Goal: Information Seeking & Learning: Learn about a topic

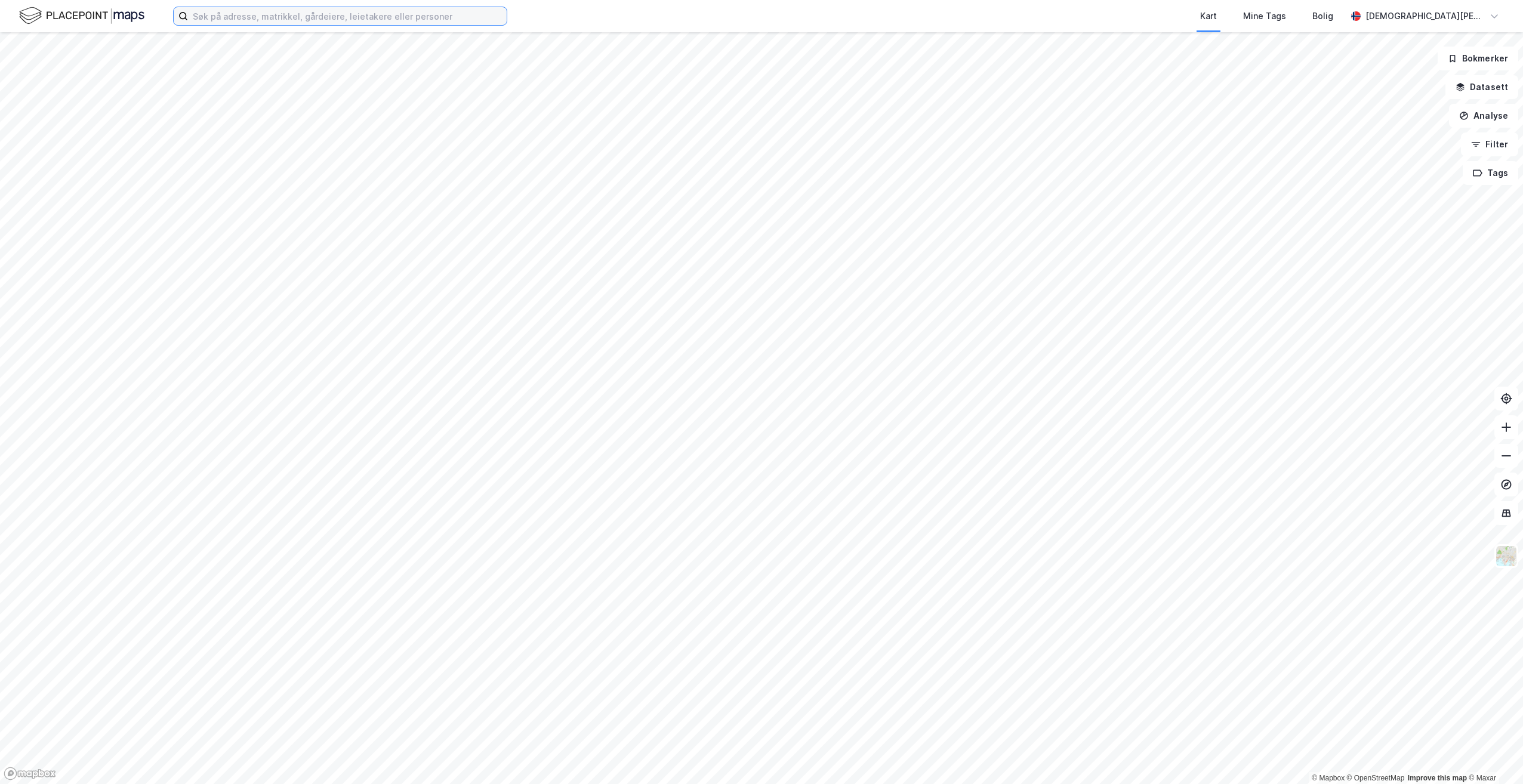
click at [275, 8] on input at bounding box center [347, 16] width 319 height 18
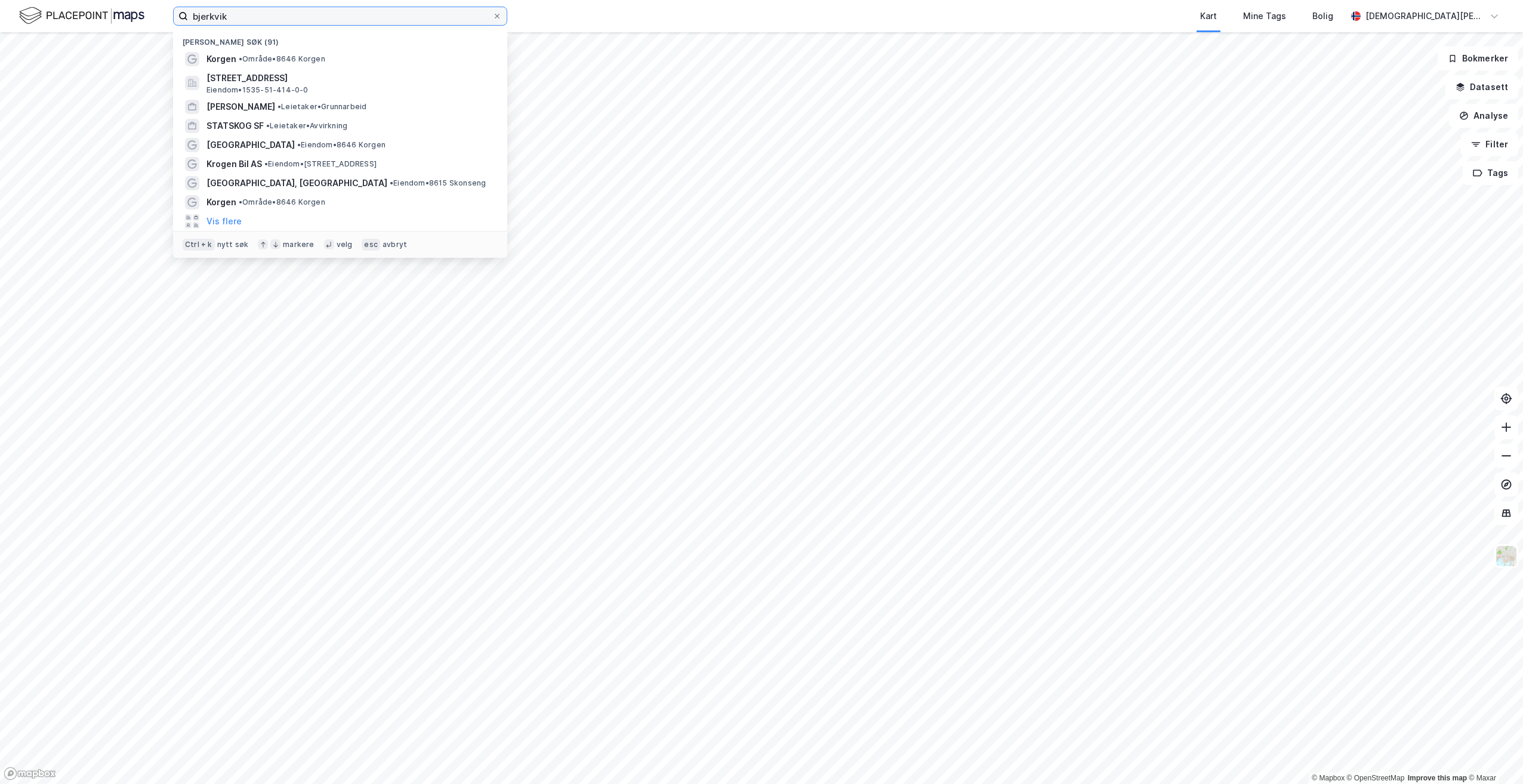
type input "bjerkvik"
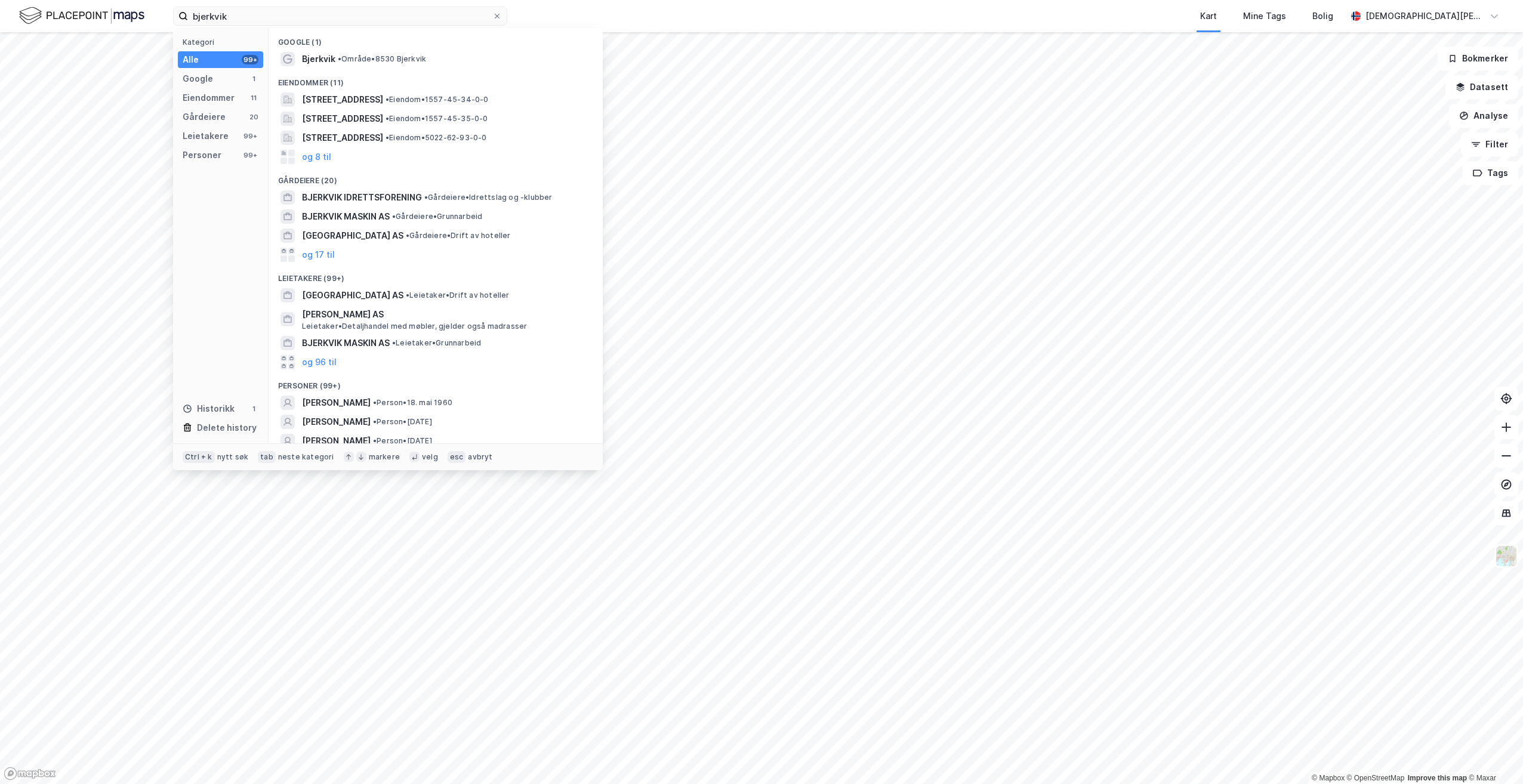
click at [357, 55] on span "• Område • 8530 Bjerkvik" at bounding box center [382, 59] width 89 height 9
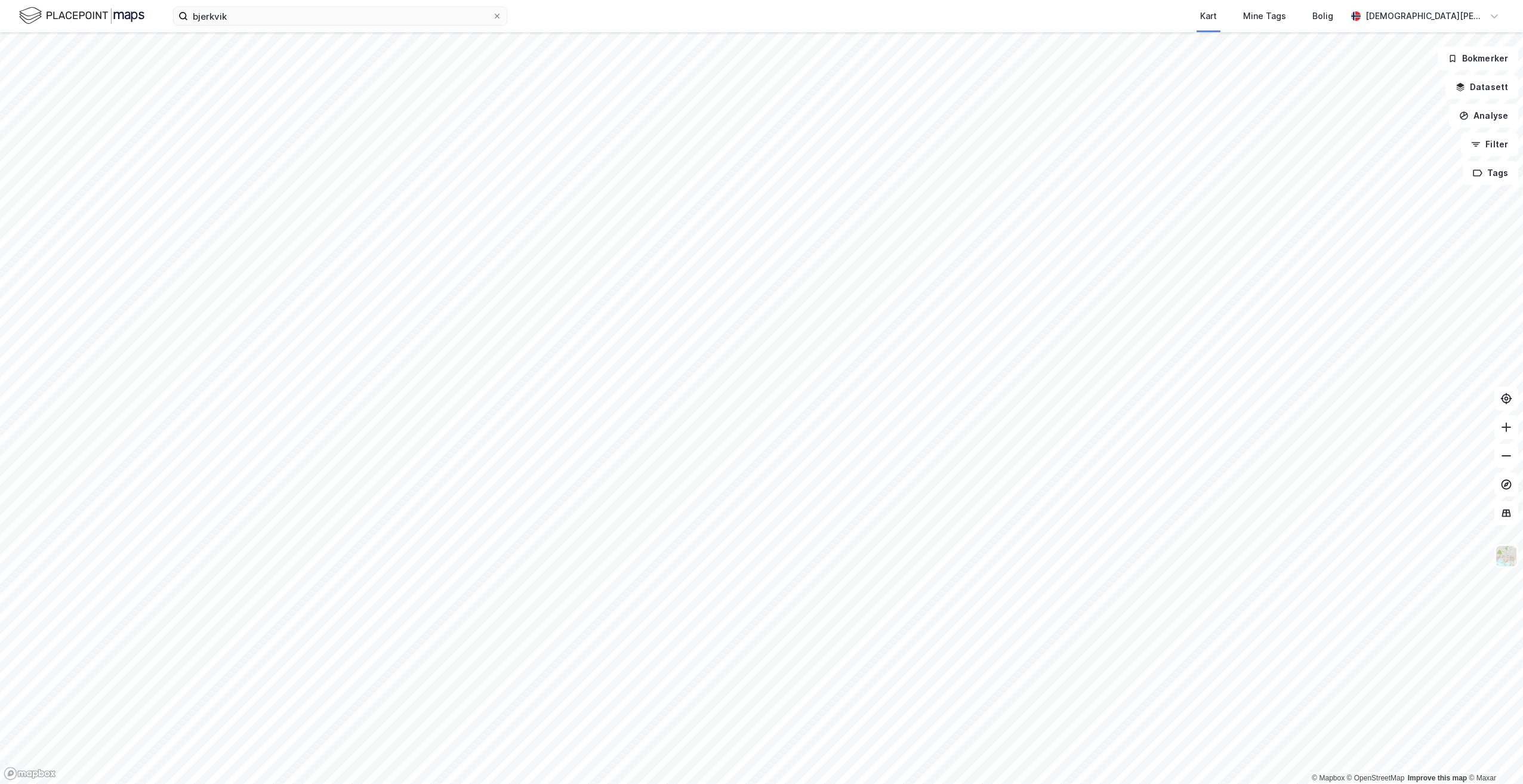
drag, startPoint x: 1477, startPoint y: 107, endPoint x: 1477, endPoint y: 94, distance: 13.0
click at [738, 94] on div "Bokmerker Datasett Analyse Filter Tags" at bounding box center [1477, 115] width 81 height 138
click at [738, 82] on button "Datasett" at bounding box center [1481, 87] width 72 height 24
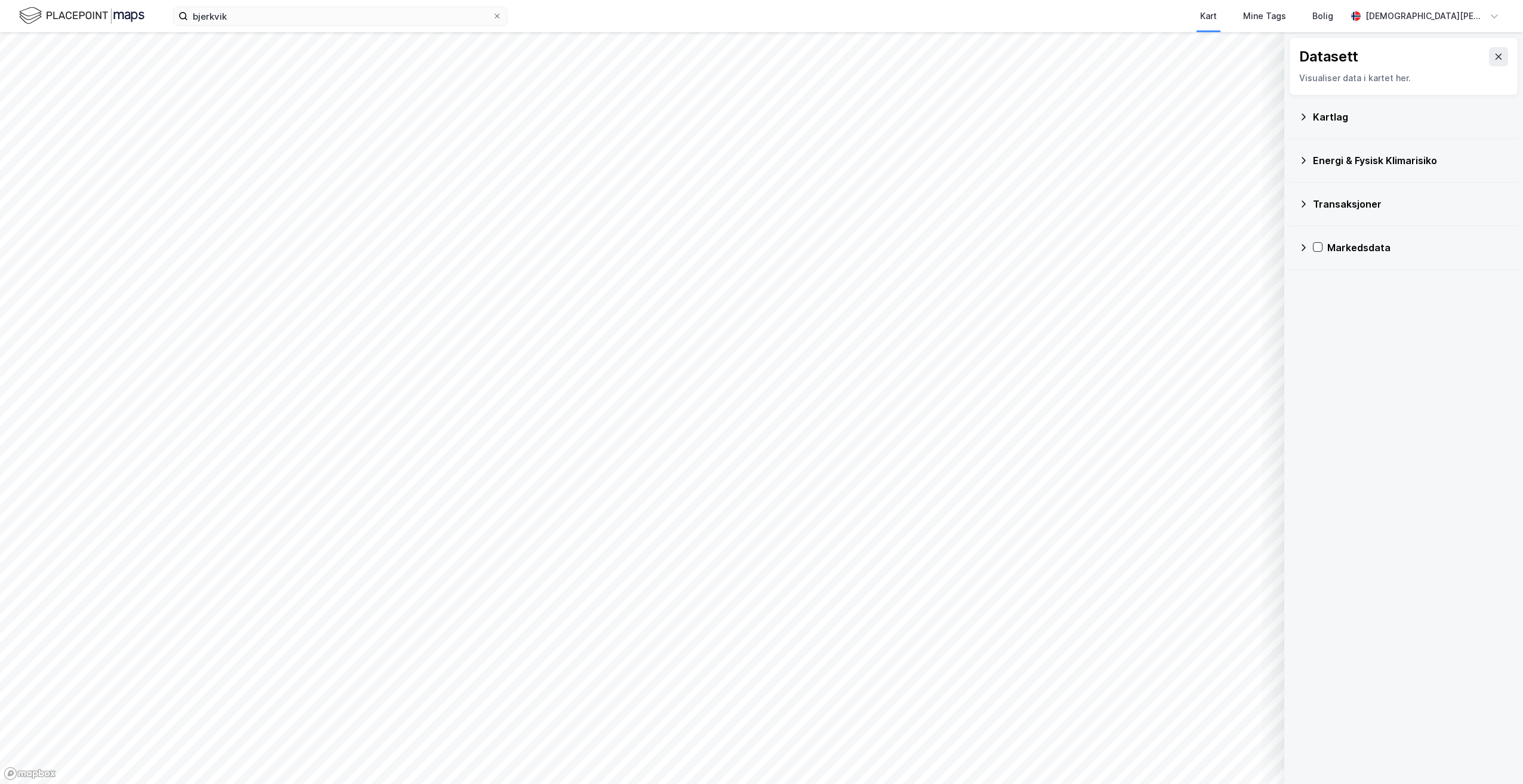
click at [738, 119] on div "Kartlag" at bounding box center [1403, 117] width 210 height 29
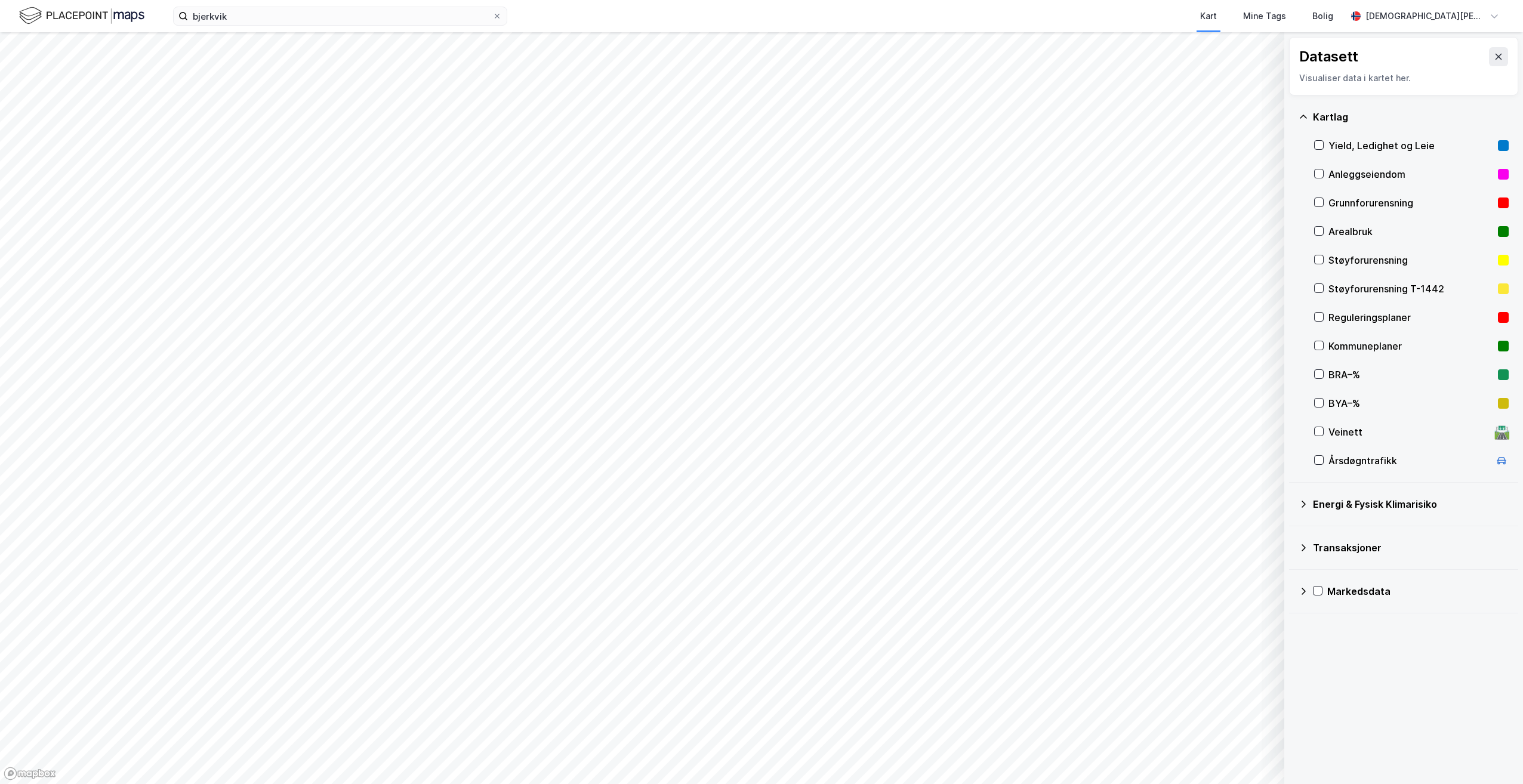
click at [738, 314] on div at bounding box center [1318, 317] width 9 height 9
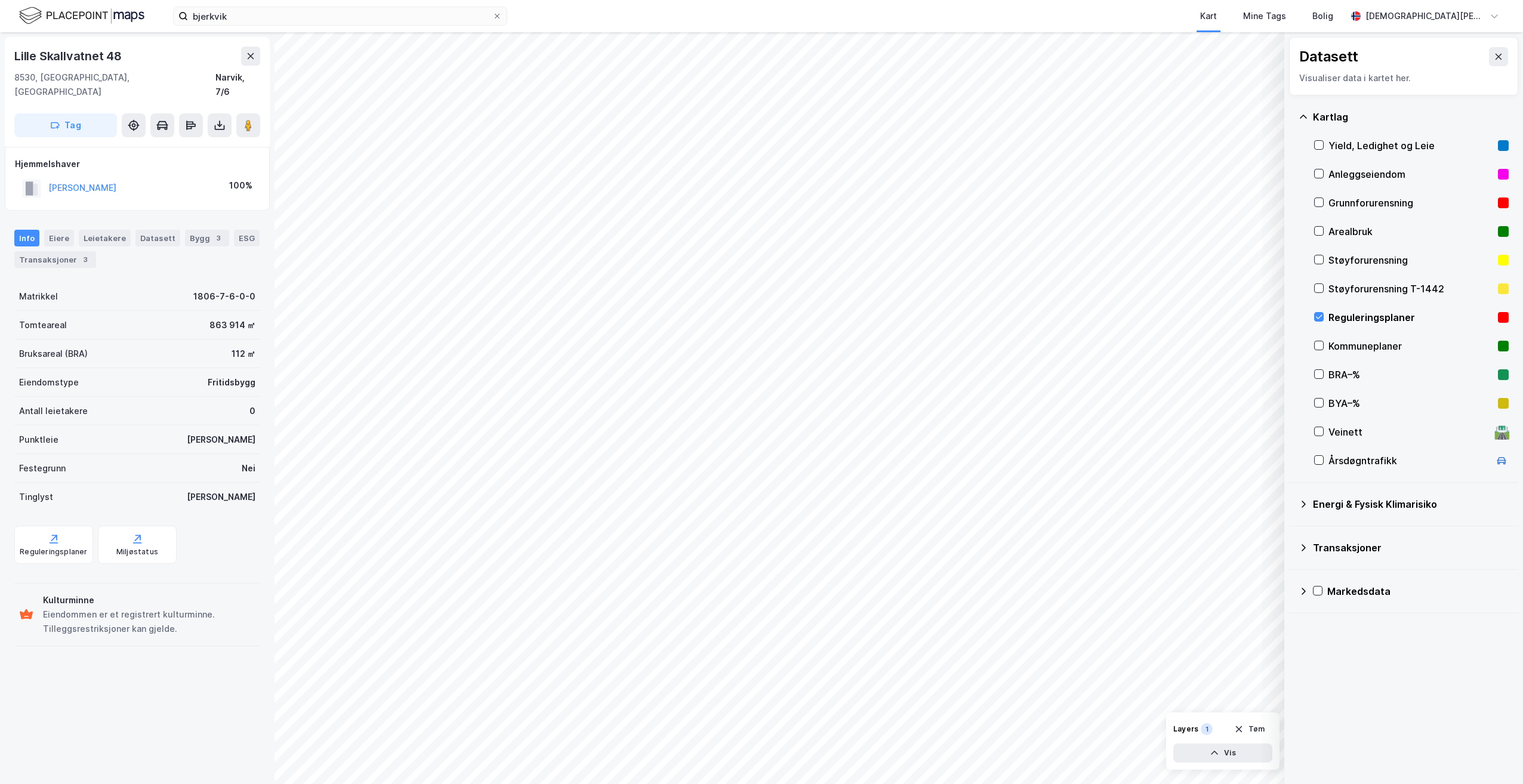
click at [226, 342] on div "© Mapbox © OpenStreetMap Improve this map © Maxar Datasett Visualiser data i ka…" at bounding box center [761, 408] width 1523 height 752
click at [217, 289] on div "1806-7-6-0-0" at bounding box center [224, 296] width 62 height 14
